Goal: Transaction & Acquisition: Subscribe to service/newsletter

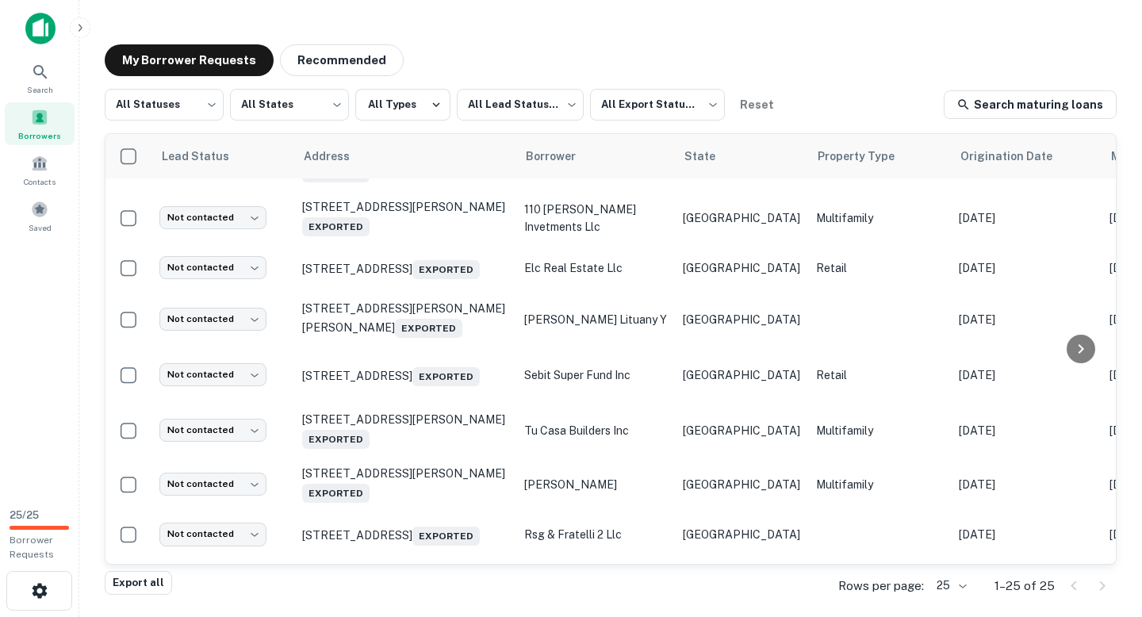
scroll to position [386, 0]
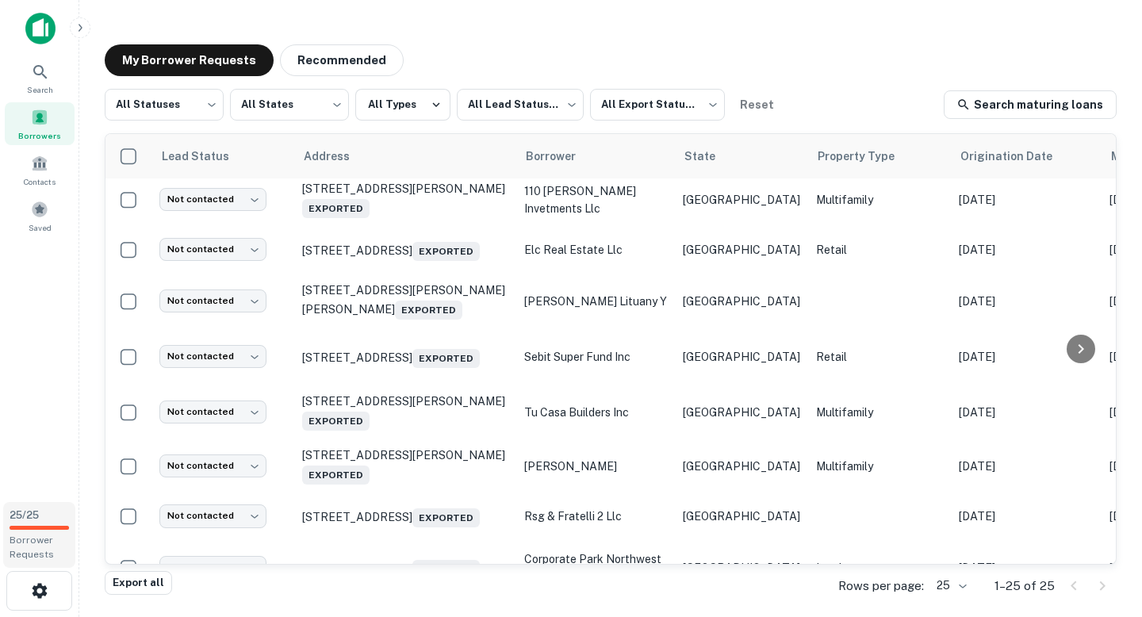
click at [39, 511] on span "25 / 25" at bounding box center [24, 515] width 29 height 12
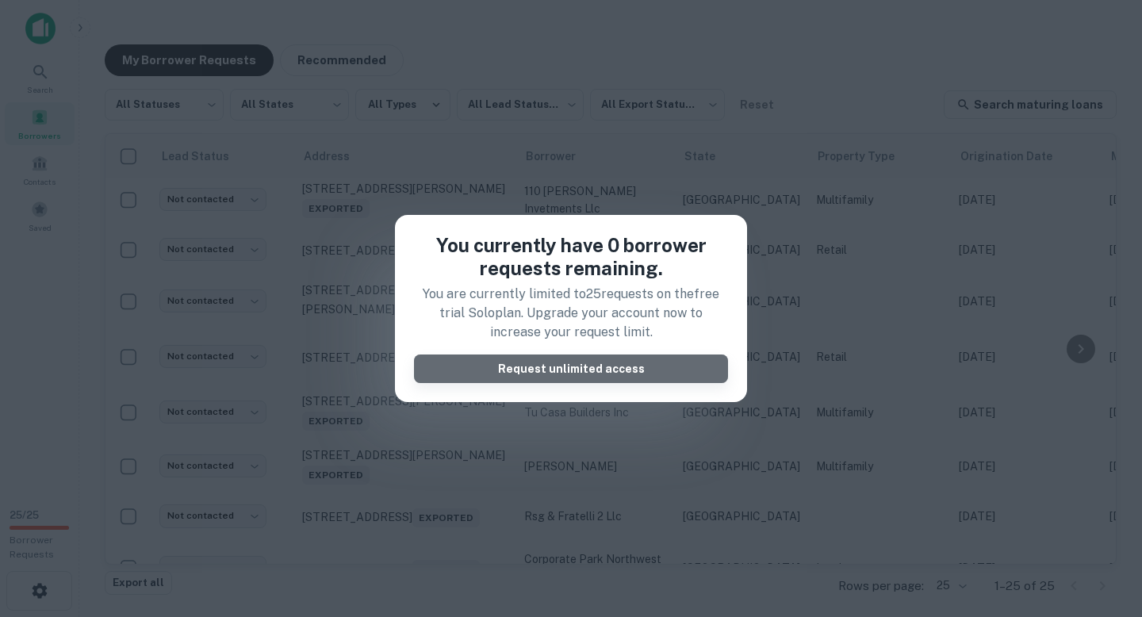
click at [495, 370] on button "Request unlimited access" at bounding box center [571, 368] width 314 height 29
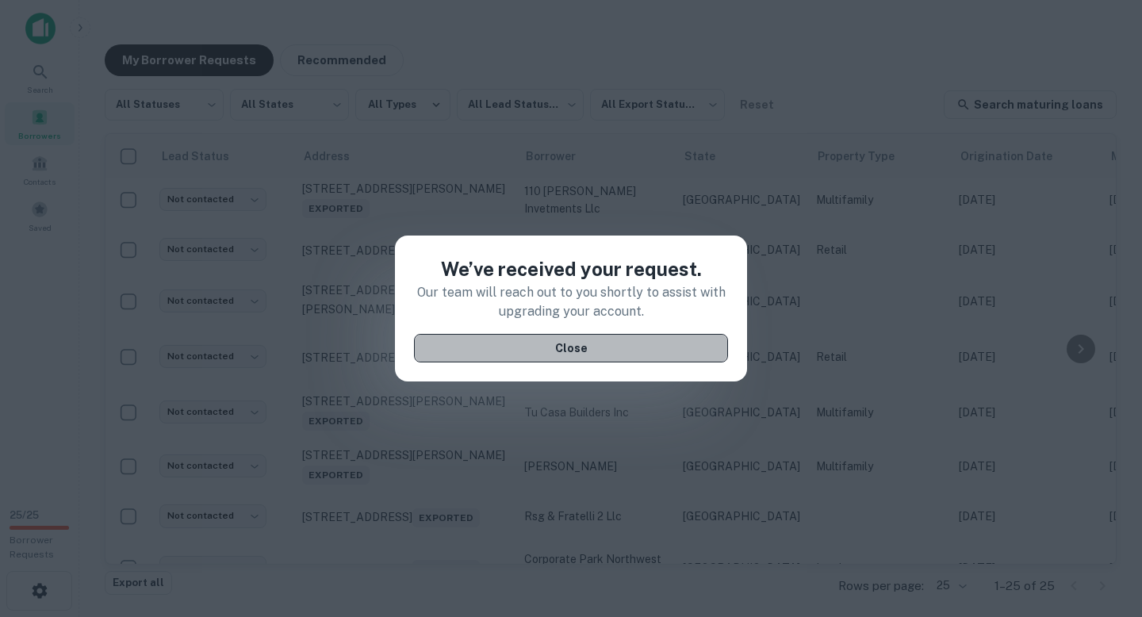
click at [558, 345] on button "Close" at bounding box center [571, 348] width 314 height 29
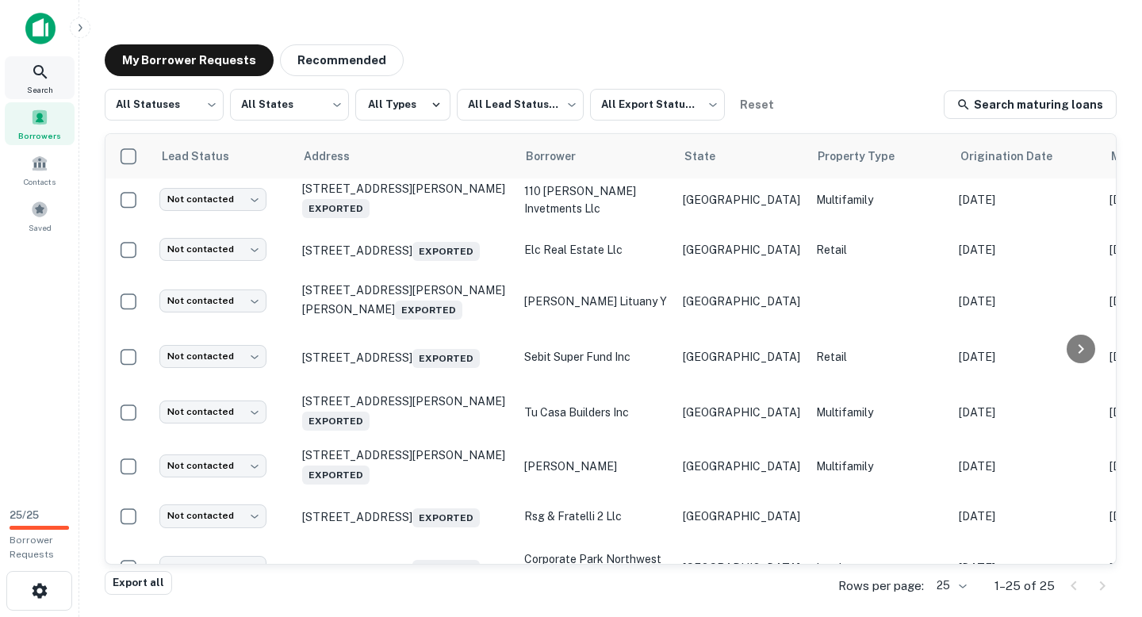
click at [39, 85] on span "Search" at bounding box center [40, 89] width 26 height 13
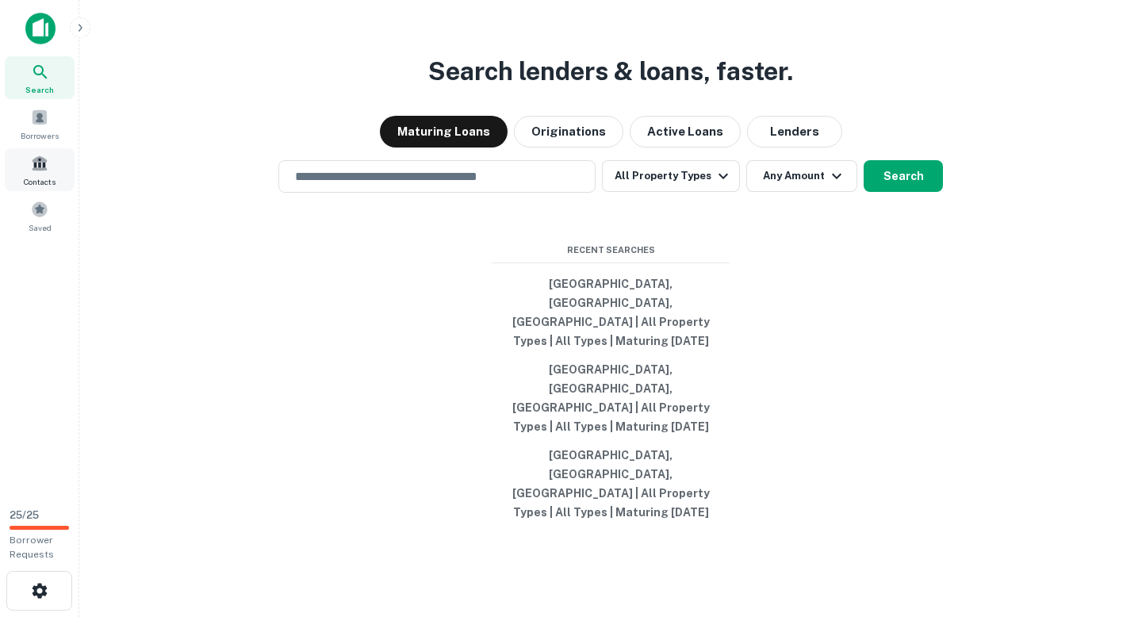
click at [49, 175] on span "Contacts" at bounding box center [40, 181] width 32 height 13
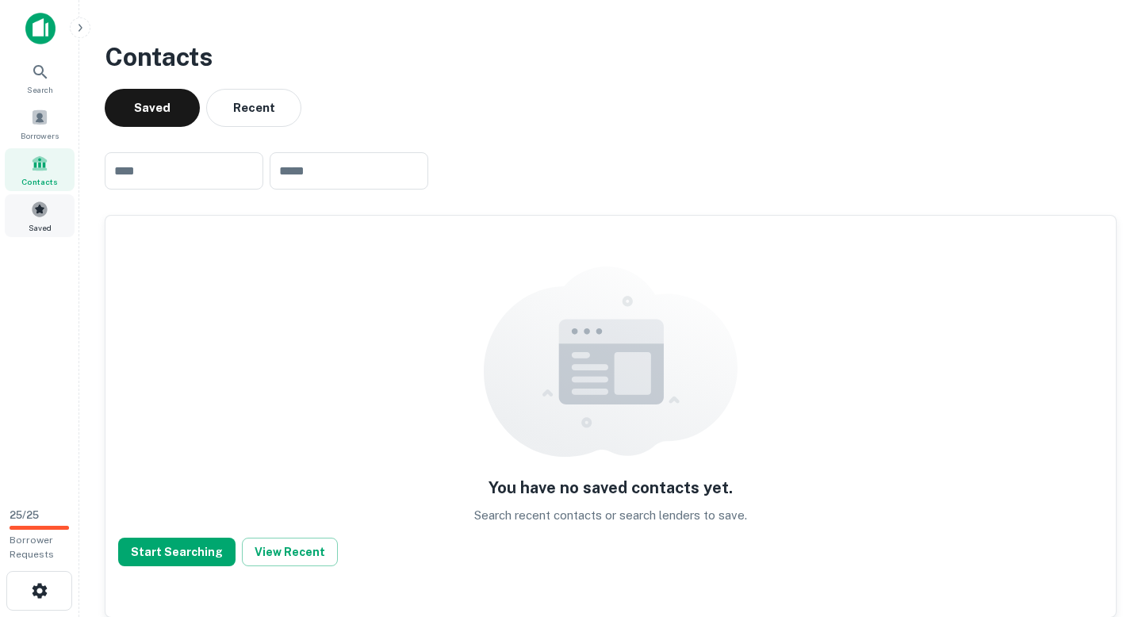
click at [36, 206] on span at bounding box center [39, 209] width 17 height 17
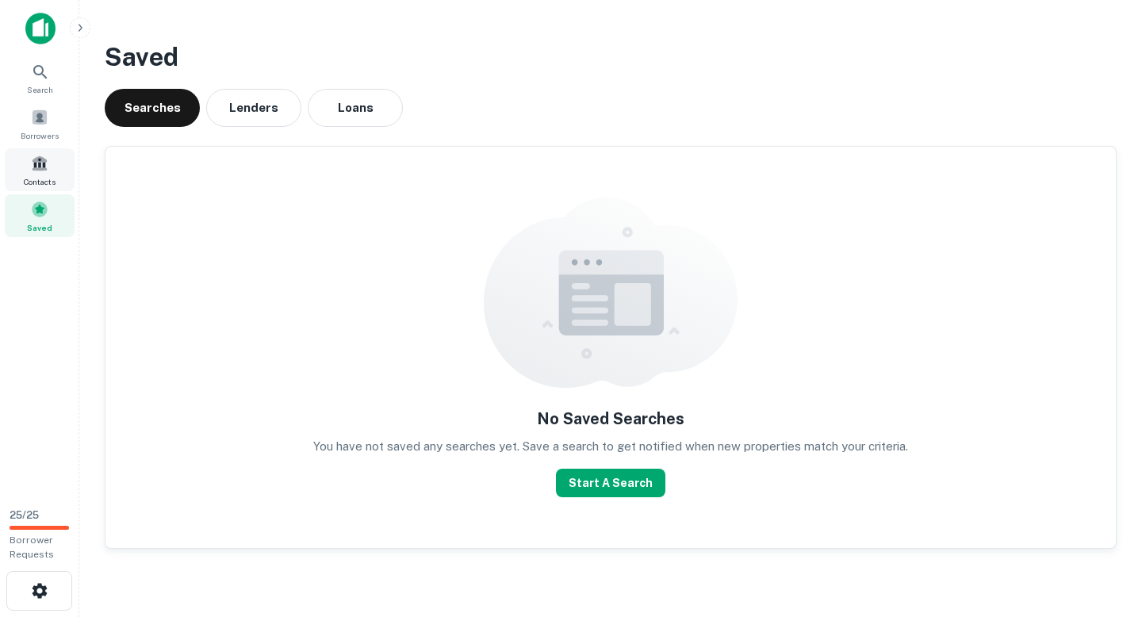
click at [50, 161] on div "Contacts" at bounding box center [40, 169] width 70 height 43
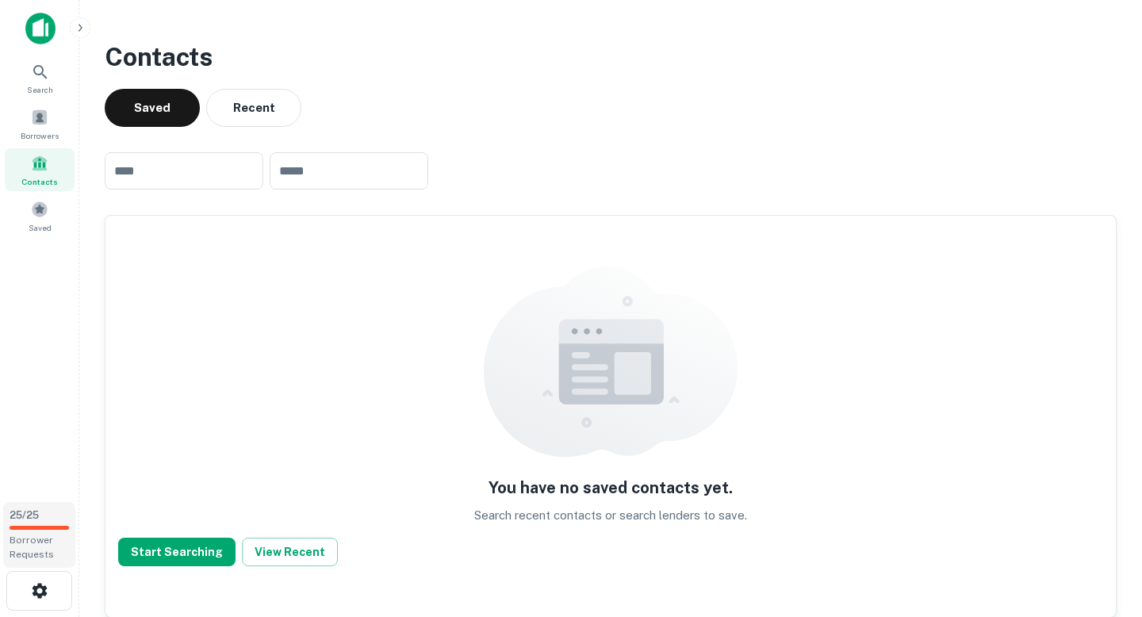
click at [47, 549] on span "Borrower Requests" at bounding box center [32, 546] width 44 height 25
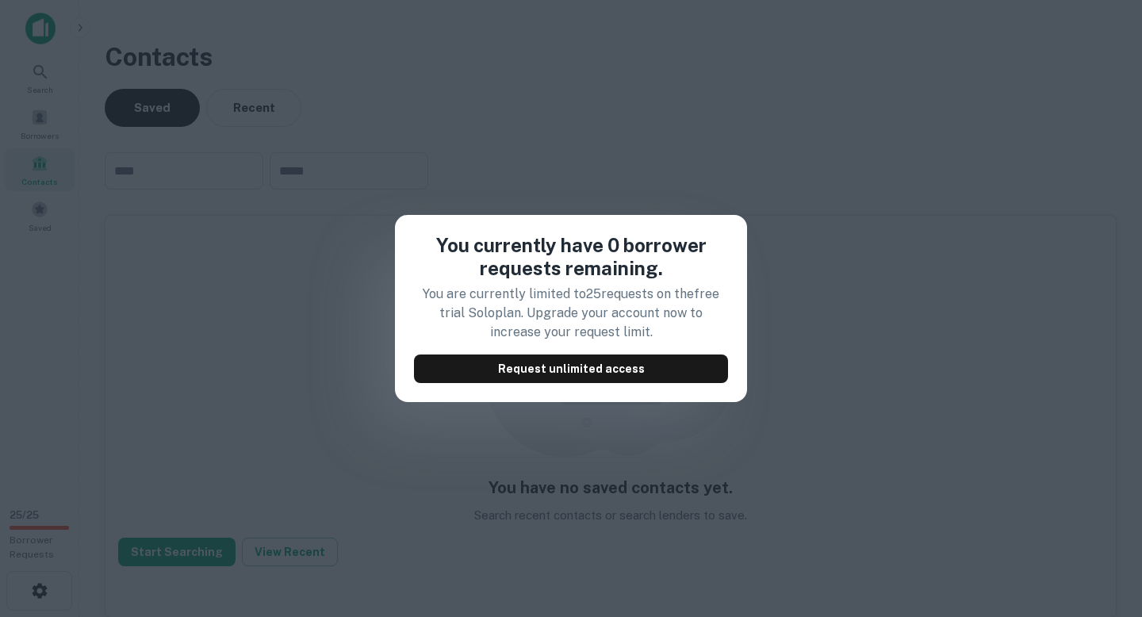
click at [302, 371] on div "You currently have 0 borrower requests remaining. You are currently limited to …" at bounding box center [571, 308] width 1142 height 617
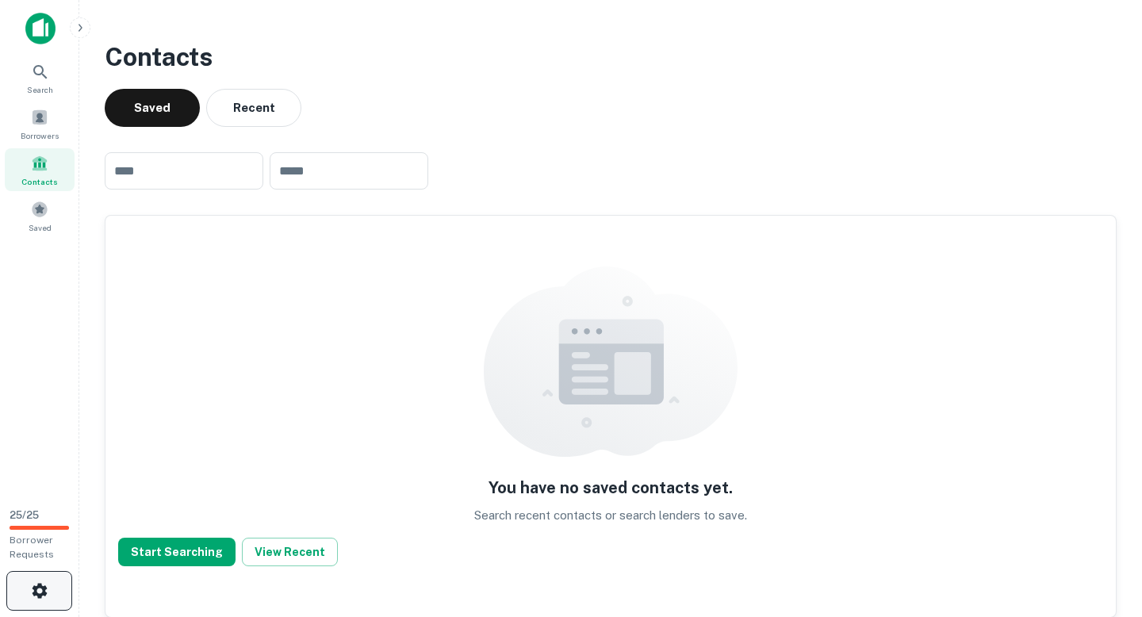
click at [41, 579] on button "button" at bounding box center [39, 591] width 66 height 40
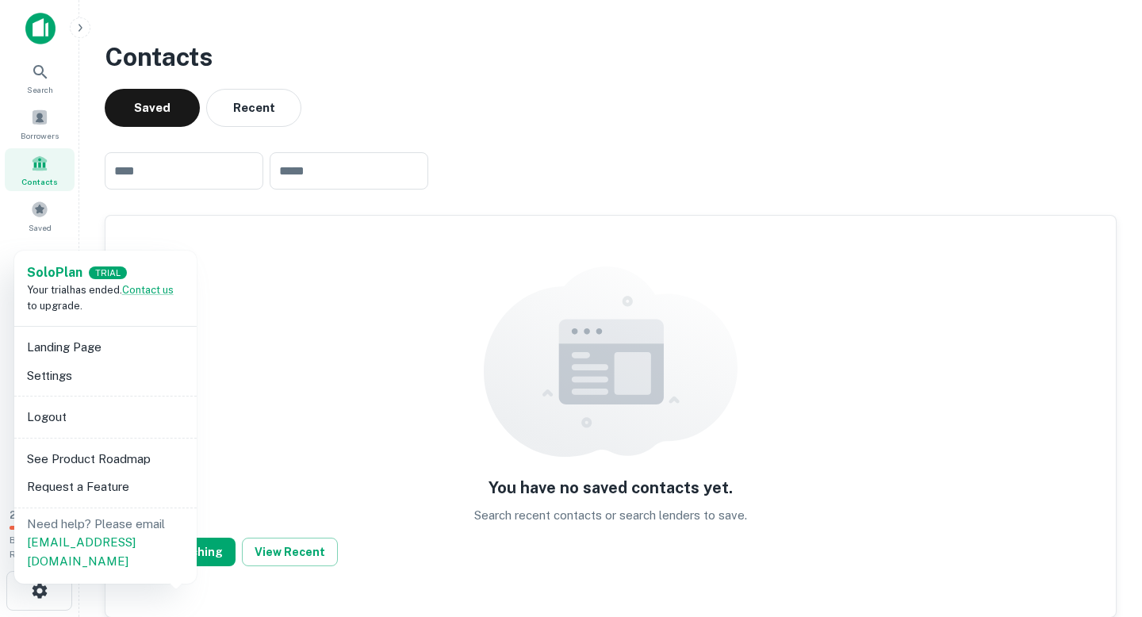
click at [110, 268] on div "TRIAL" at bounding box center [108, 272] width 38 height 13
click at [75, 268] on strong "Solo Plan" at bounding box center [55, 272] width 56 height 15
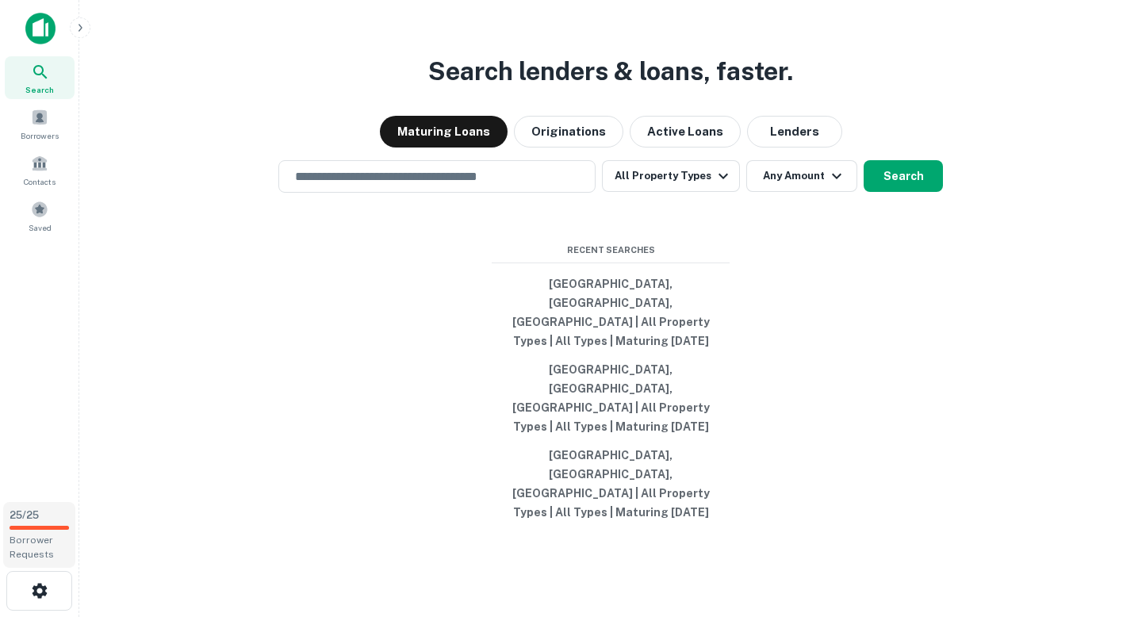
click at [48, 523] on div "25 / 25 Borrower Requests" at bounding box center [39, 535] width 72 height 66
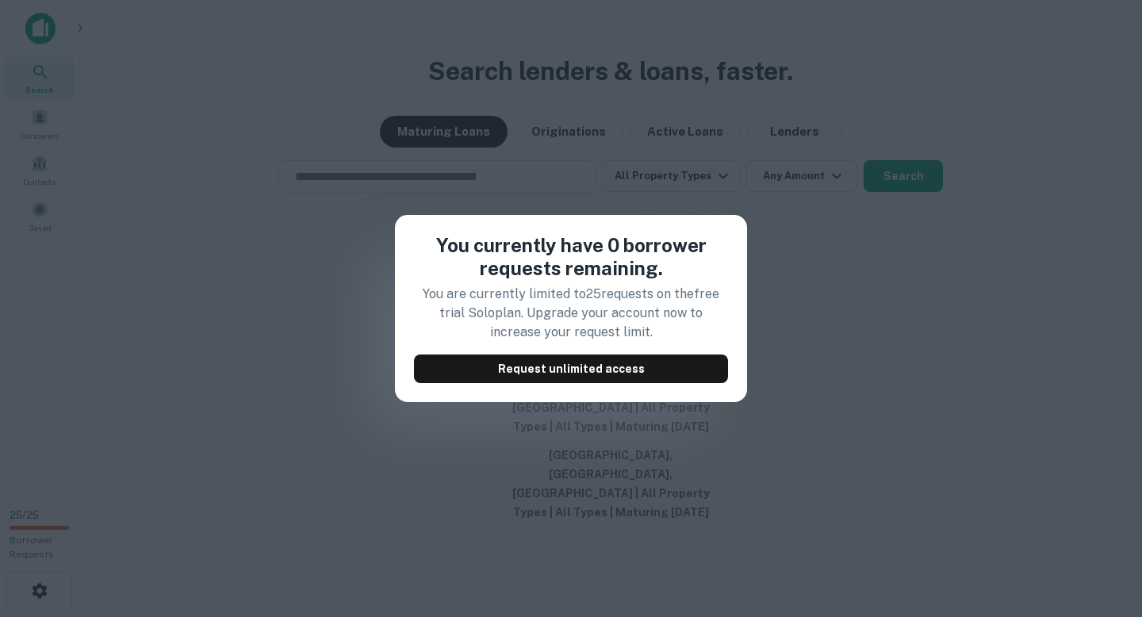
click at [237, 396] on div "You currently have 0 borrower requests remaining. You are currently limited to …" at bounding box center [571, 308] width 1142 height 617
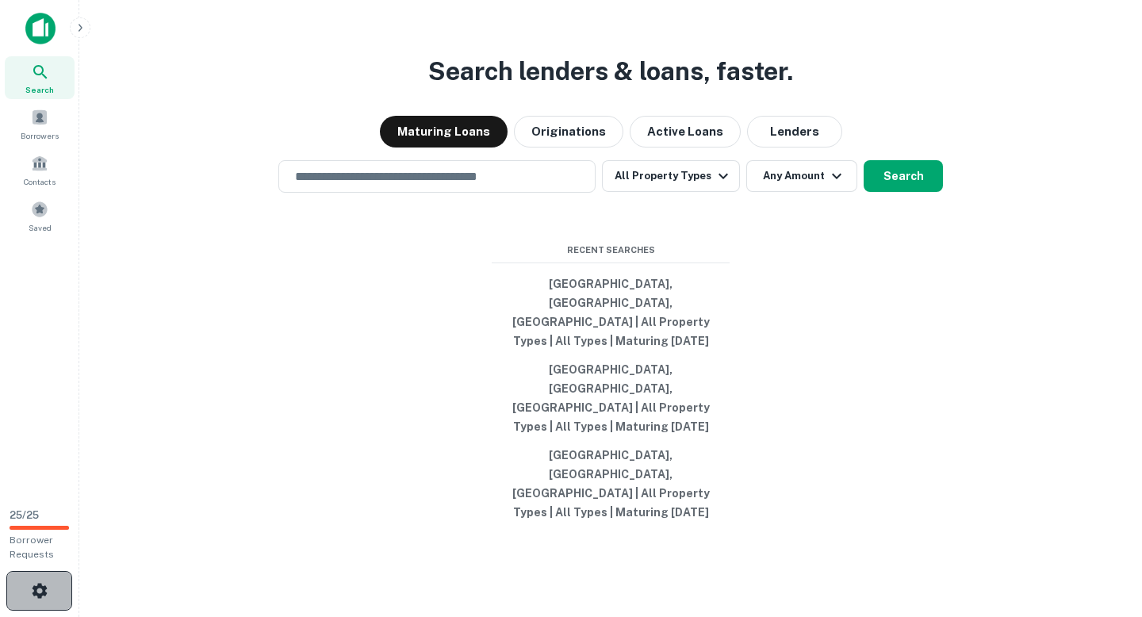
click at [35, 586] on icon "button" at bounding box center [39, 590] width 15 height 15
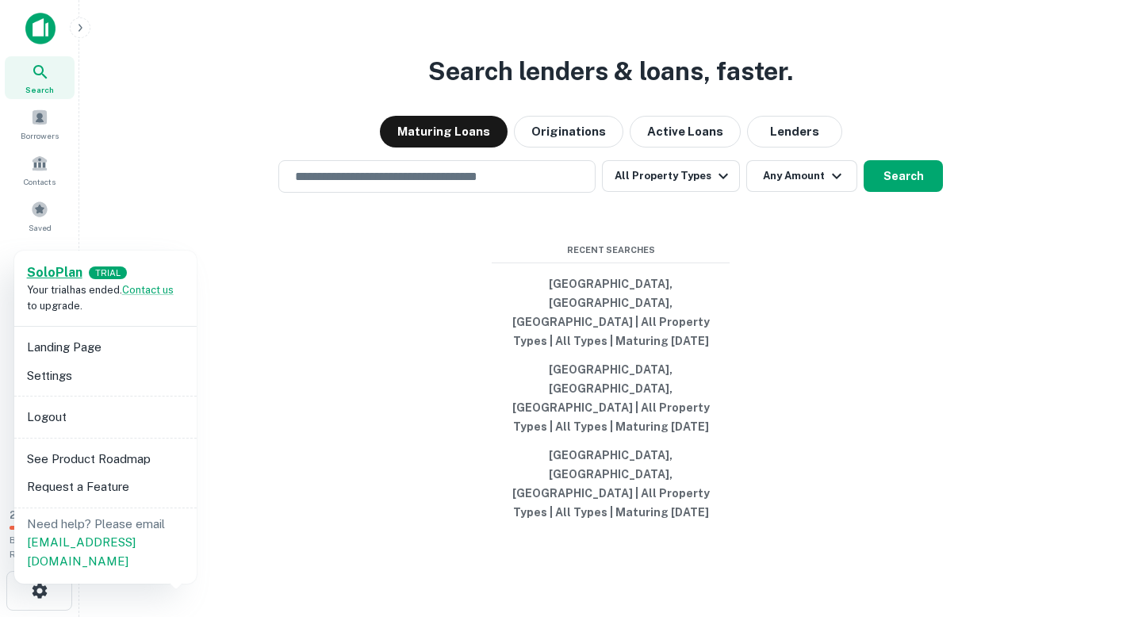
click at [72, 273] on strong "Solo Plan" at bounding box center [55, 272] width 56 height 15
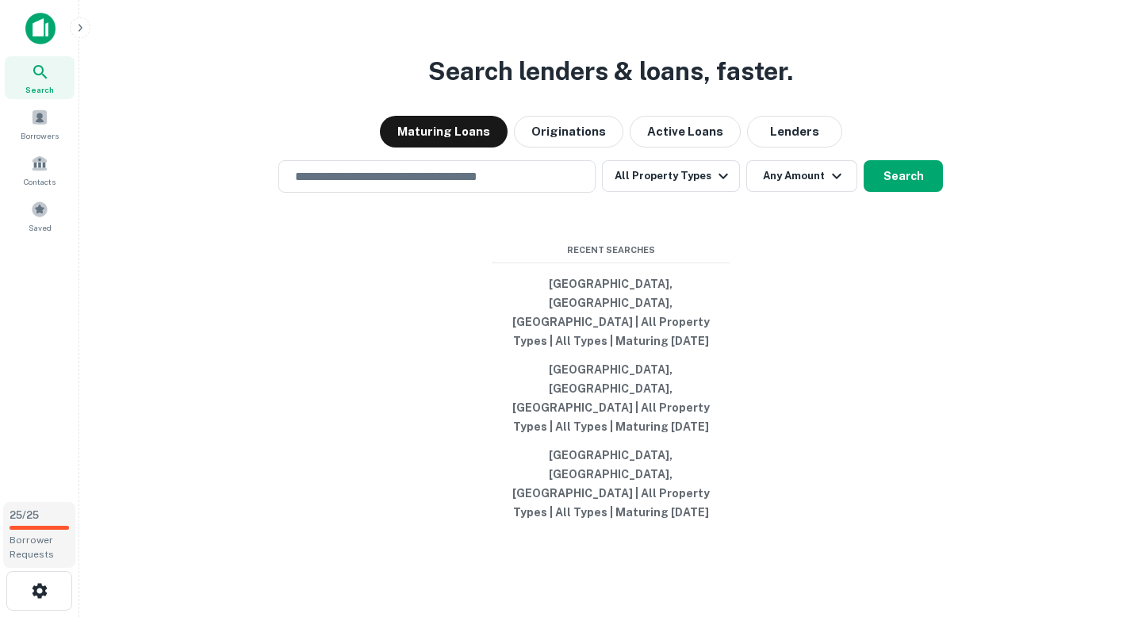
click at [24, 530] on div "25 / 25 Borrower Requests" at bounding box center [39, 535] width 72 height 66
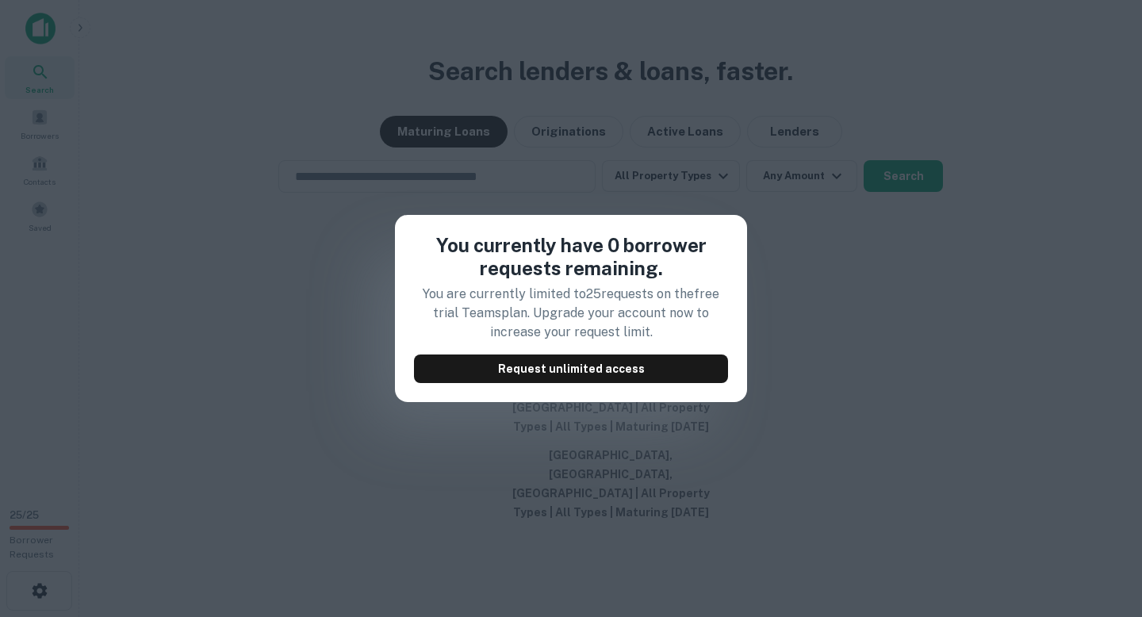
click at [258, 353] on div "You currently have 0 borrower requests remaining. You are currently limited to …" at bounding box center [571, 308] width 1142 height 617
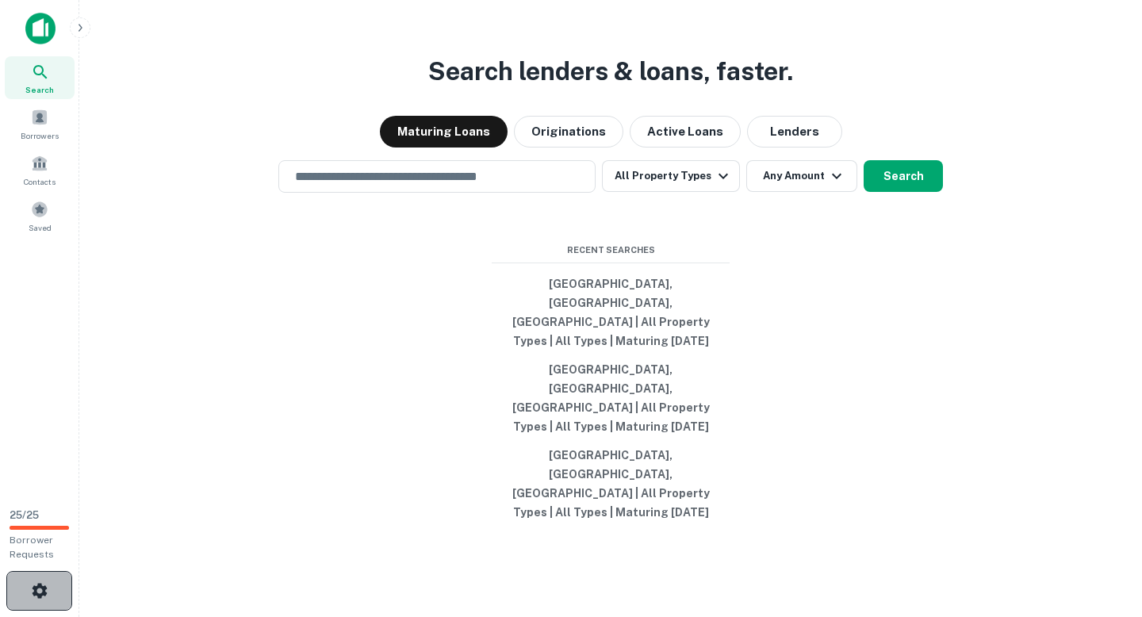
click at [33, 574] on button "button" at bounding box center [39, 591] width 66 height 40
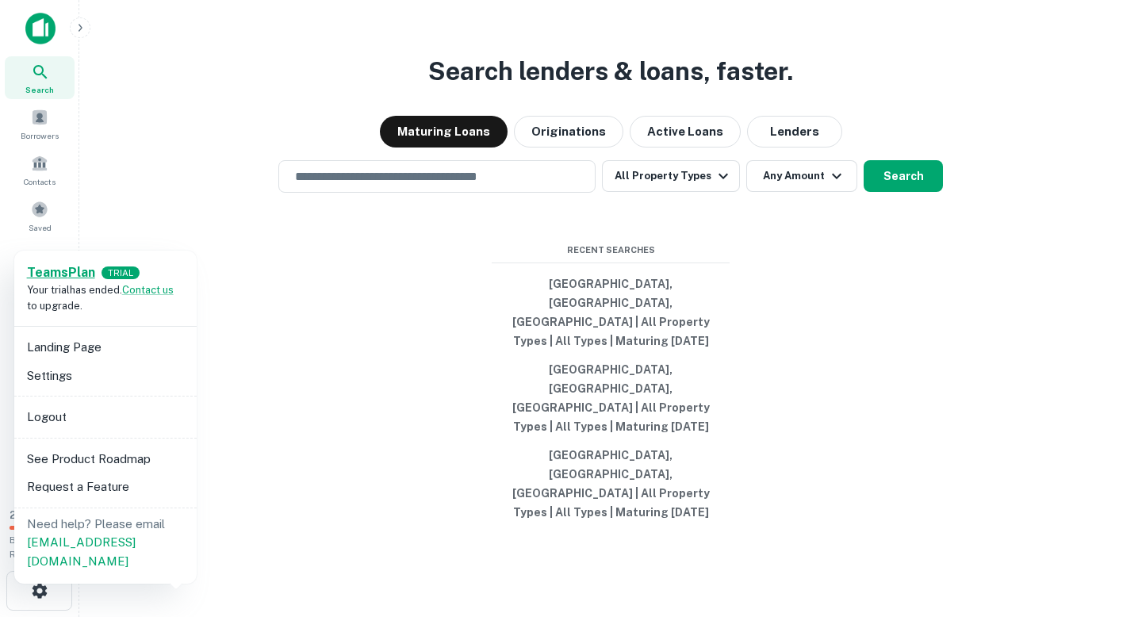
click at [85, 280] on link "Teams Plan" at bounding box center [61, 272] width 68 height 19
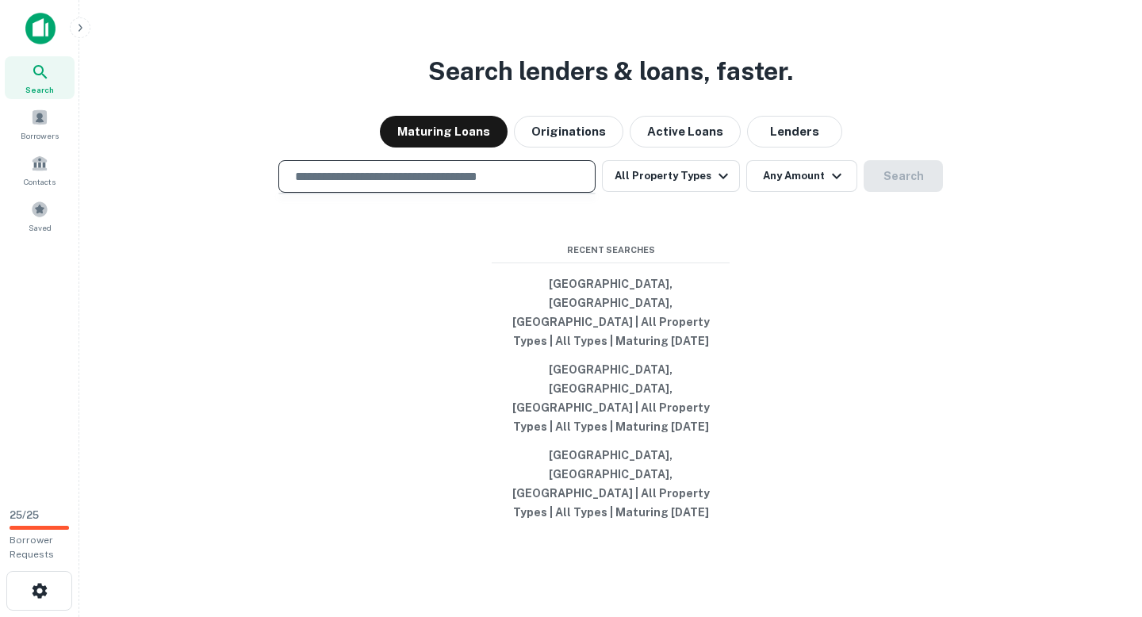
click at [392, 186] on input "text" at bounding box center [436, 176] width 303 height 18
type input "**********"
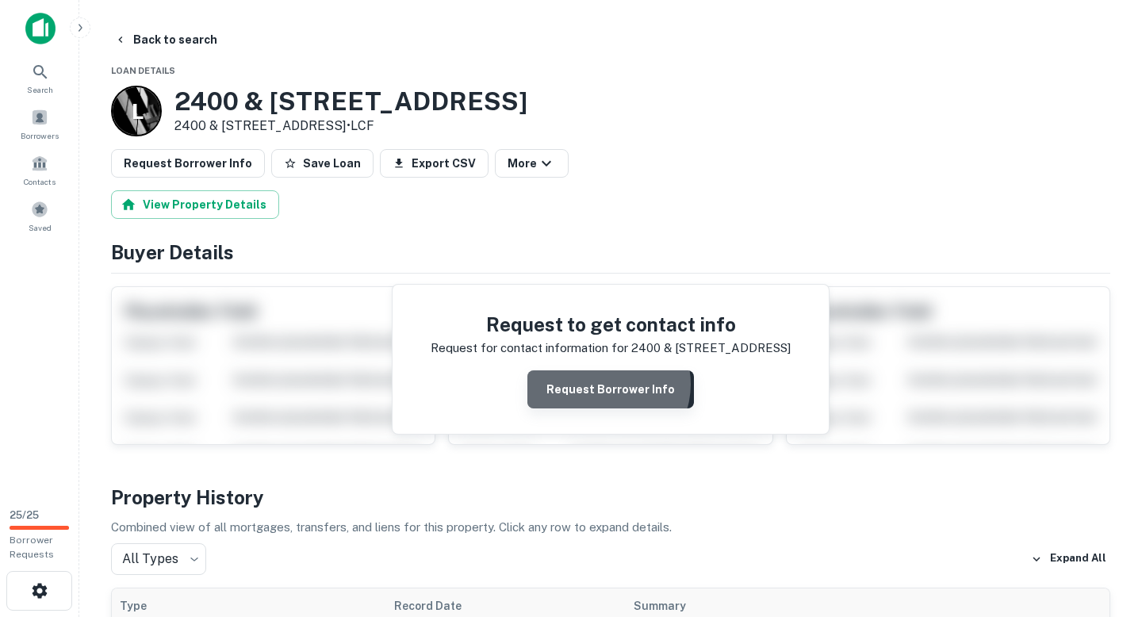
click at [608, 385] on button "Request Borrower Info" at bounding box center [610, 389] width 167 height 38
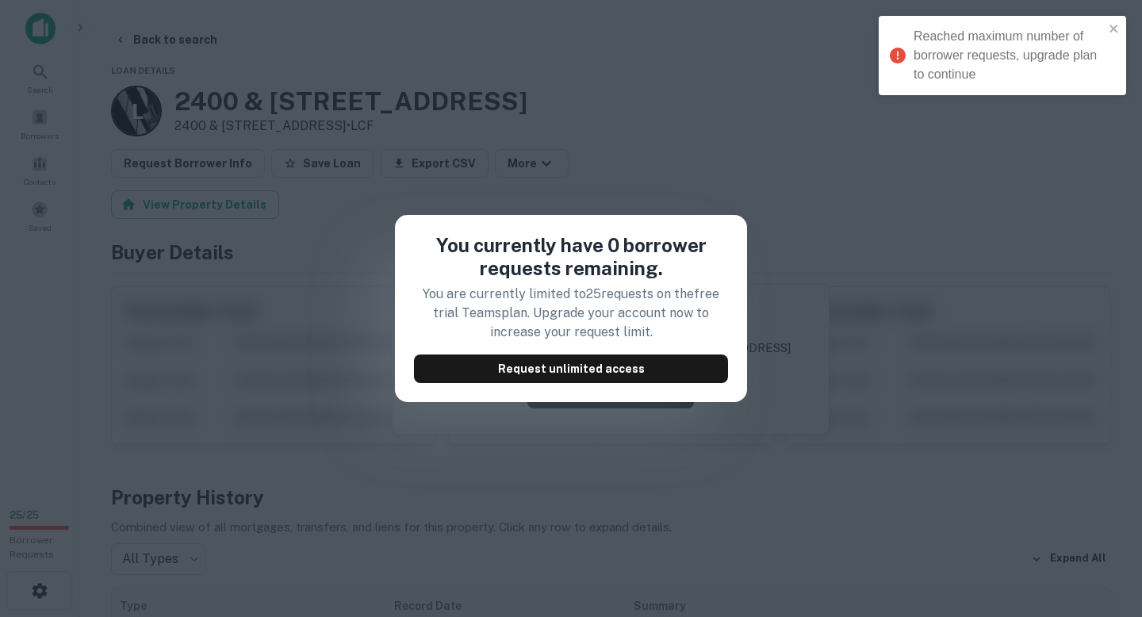
click at [598, 426] on div "You currently have 0 borrower requests remaining. You are currently limited to …" at bounding box center [571, 308] width 1142 height 617
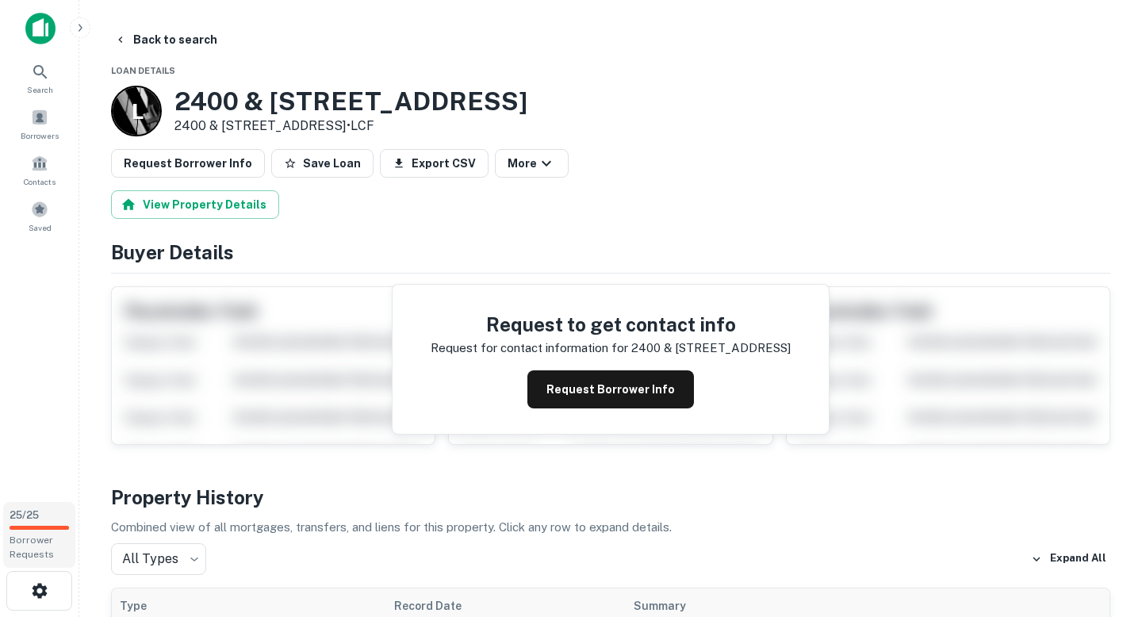
click at [32, 512] on span "25 / 25" at bounding box center [24, 515] width 29 height 12
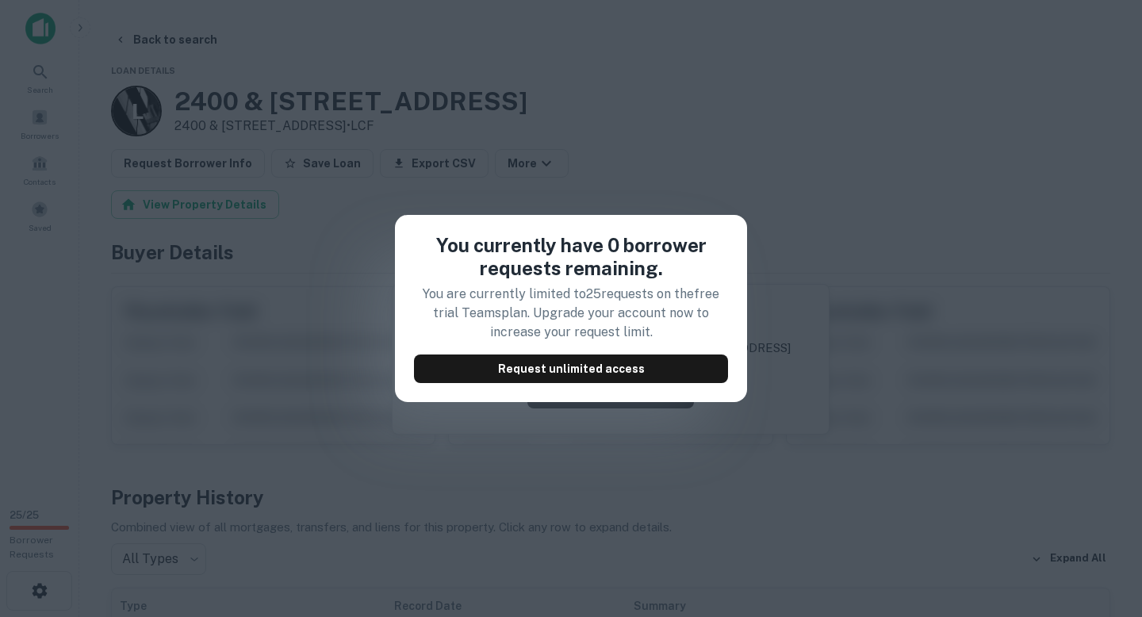
click at [120, 454] on div "You currently have 0 borrower requests remaining. You are currently limited to …" at bounding box center [571, 308] width 1142 height 617
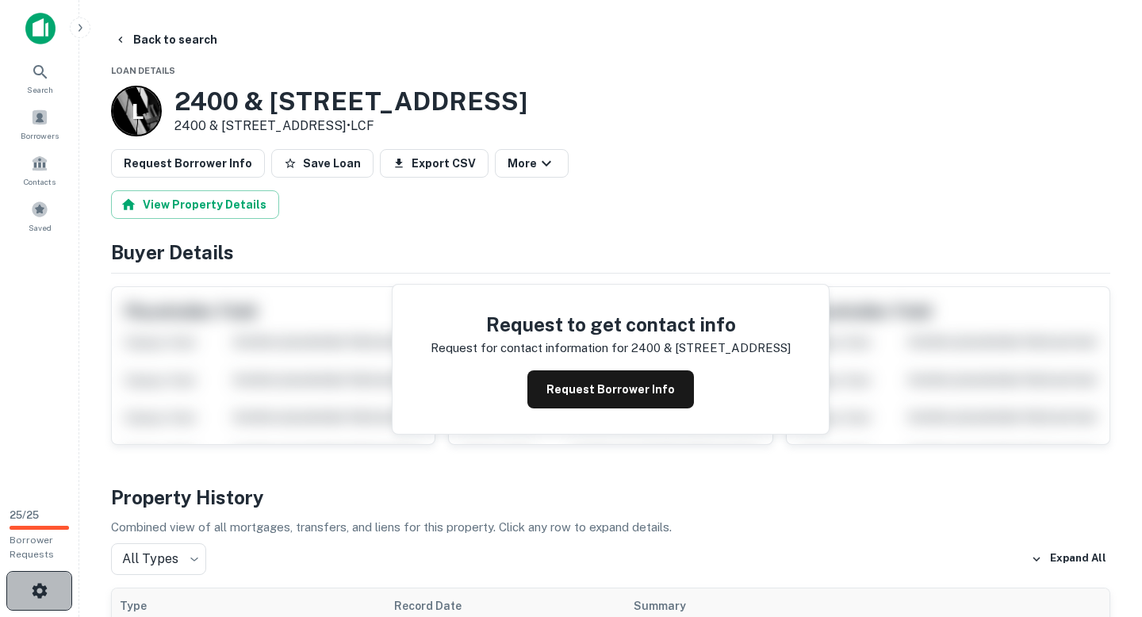
click at [40, 594] on icon "button" at bounding box center [39, 590] width 15 height 15
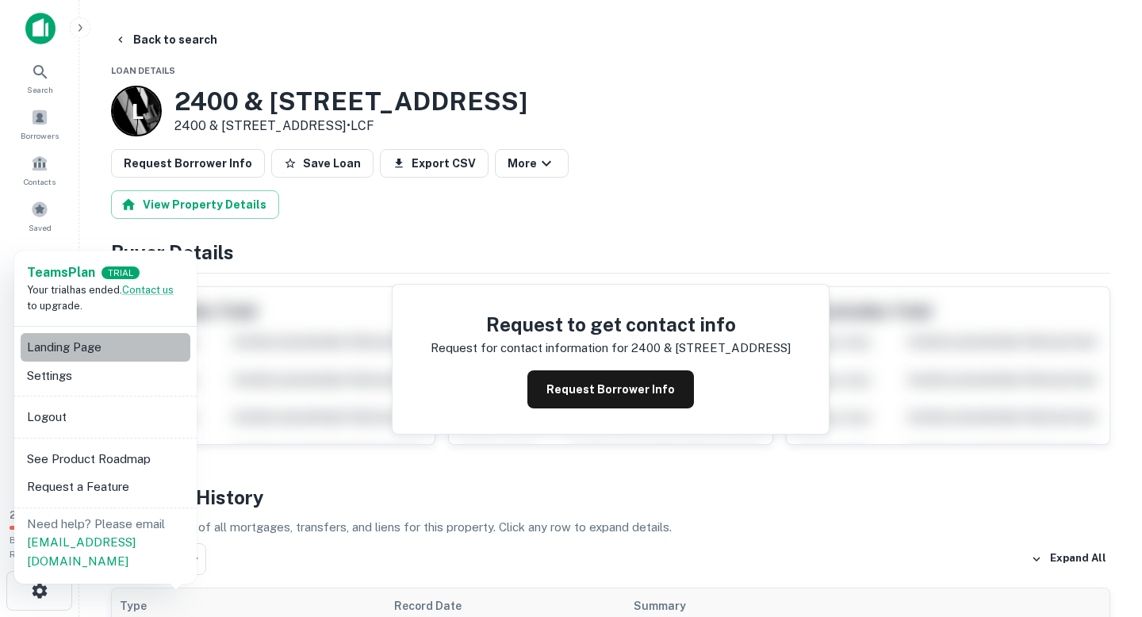
click at [102, 356] on li "Landing Page" at bounding box center [106, 347] width 170 height 29
